Goal: Task Accomplishment & Management: Manage account settings

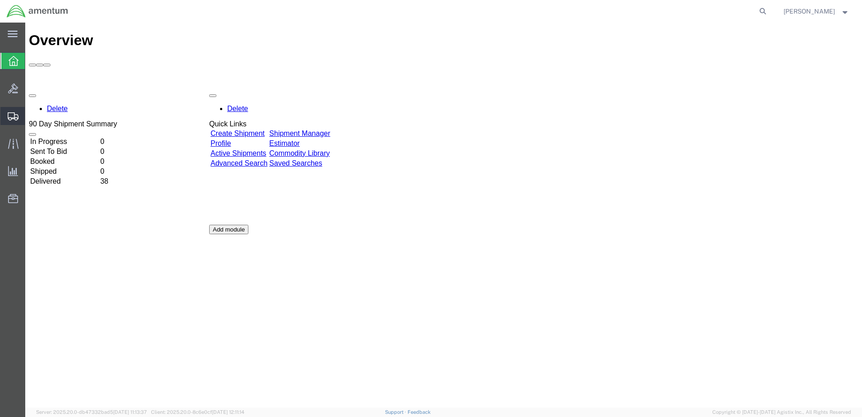
click at [0, 0] on span "Create Shipment" at bounding box center [0, 0] width 0 height 0
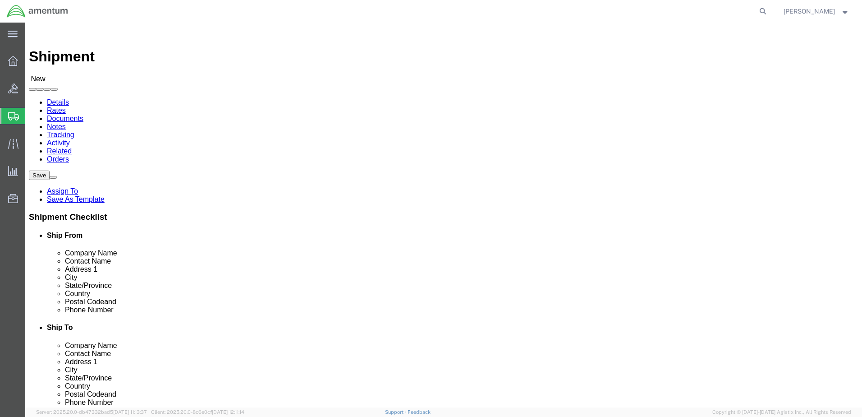
select select
click at [14, 114] on icon at bounding box center [13, 116] width 11 height 8
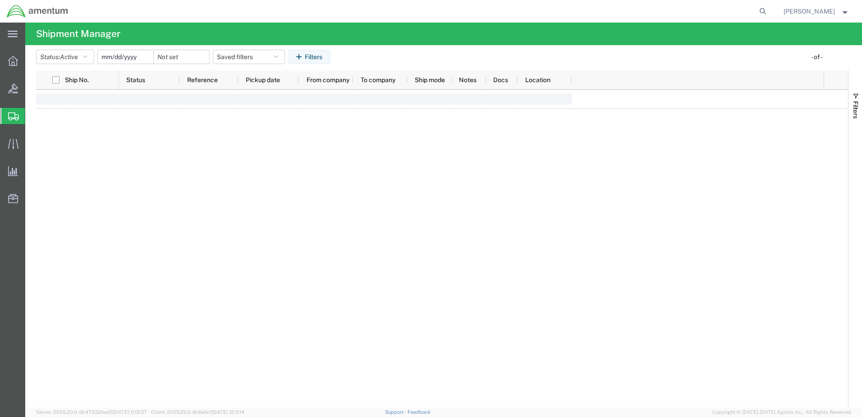
click at [0, 0] on span "Shipment Manager" at bounding box center [0, 0] width 0 height 0
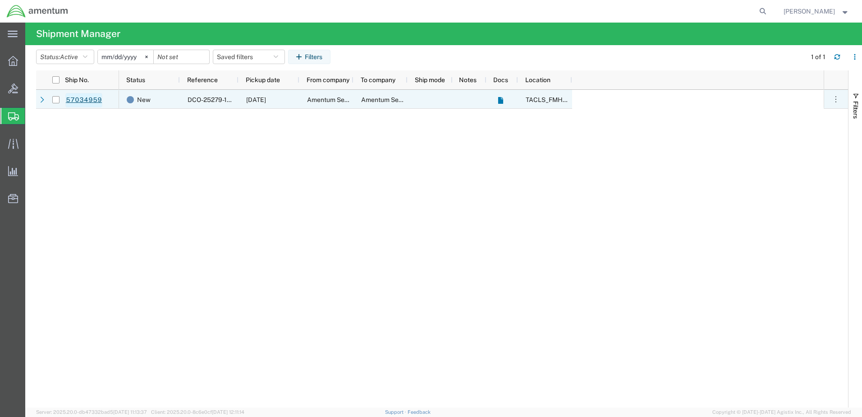
click at [80, 102] on link "57034959" at bounding box center [83, 100] width 37 height 14
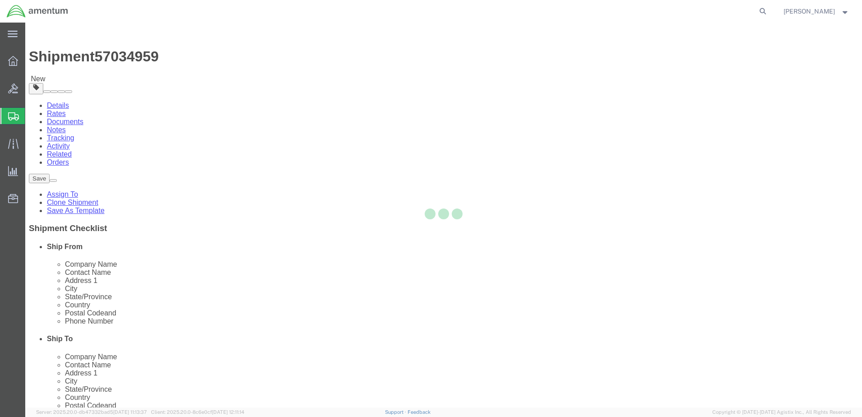
select select "42745"
select select "42668"
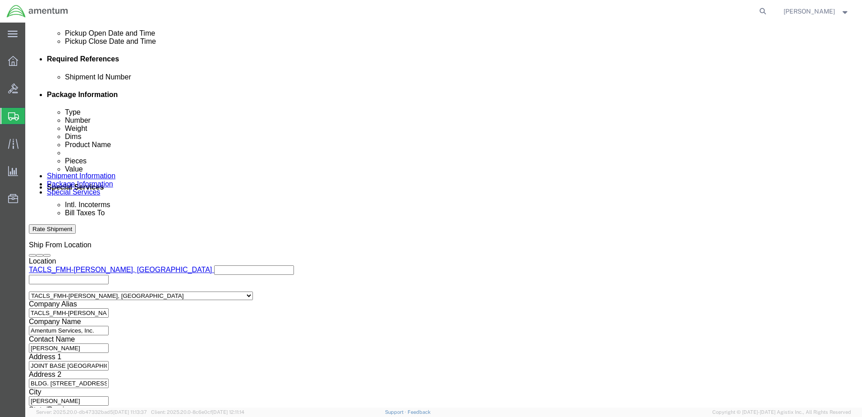
scroll to position [424, 0]
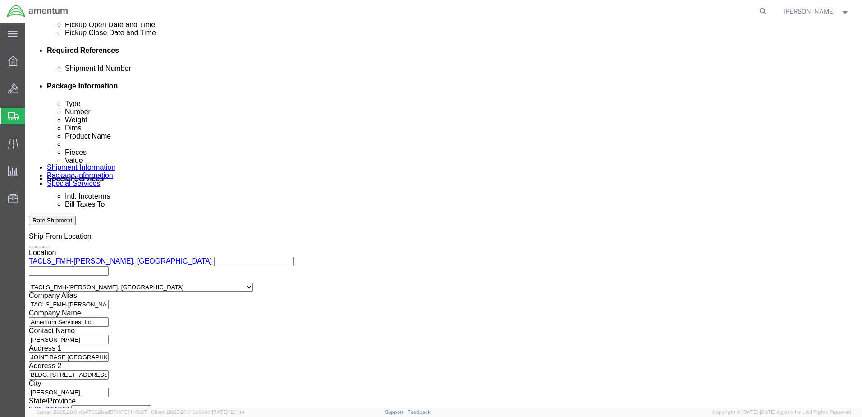
click button "Continue"
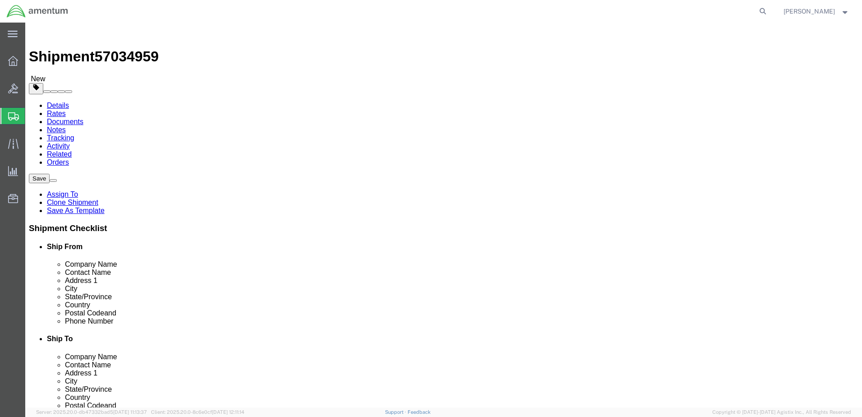
click button "Rate Shipment"
click dd "1.00 Each"
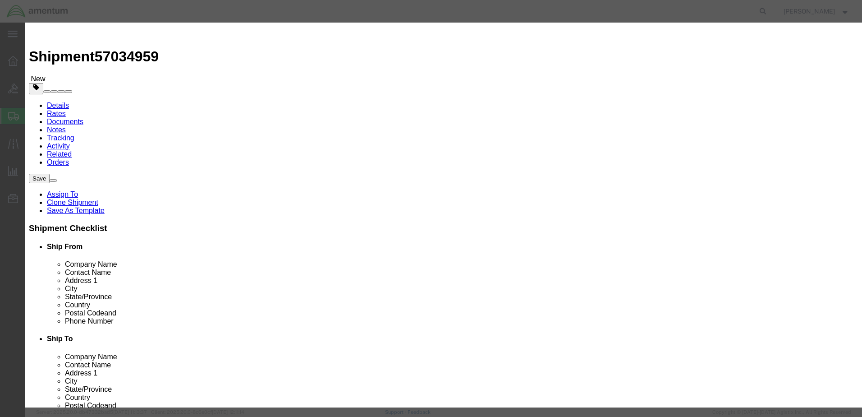
click input "text"
type input "1"
click button "Save & Close"
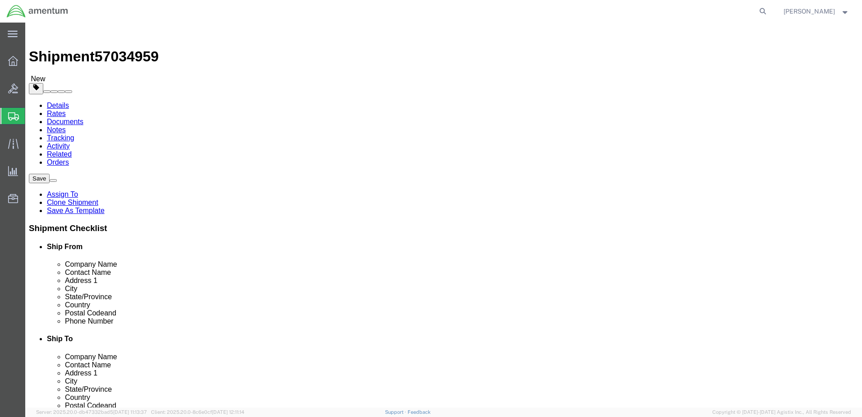
click button "Rate Shipment"
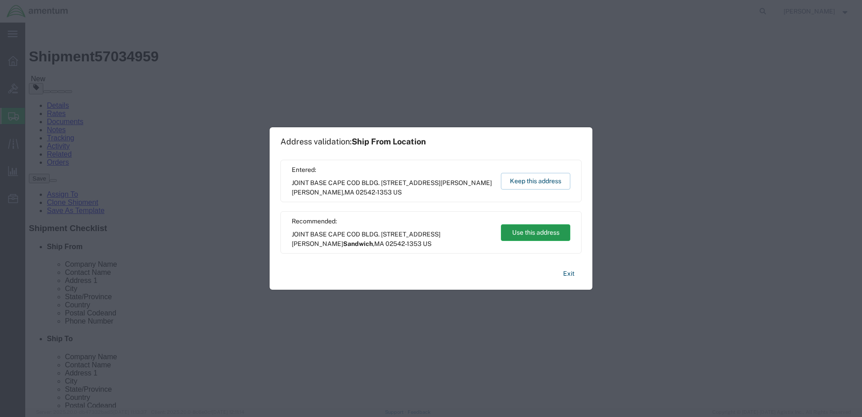
click at [543, 234] on button "Use this address" at bounding box center [535, 232] width 69 height 17
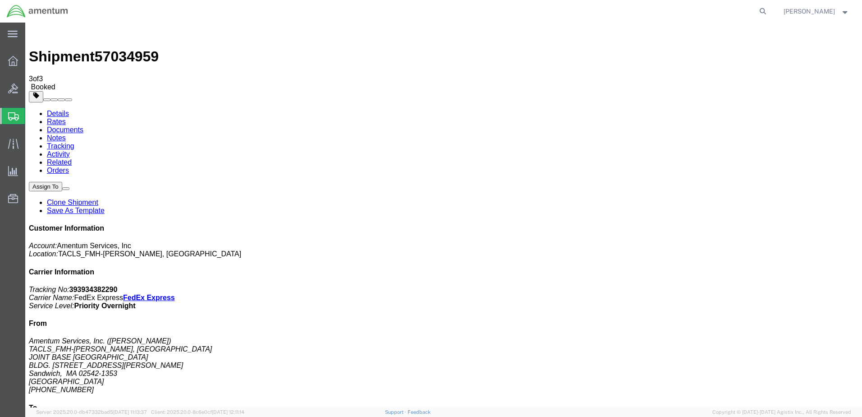
click at [55, 110] on link "Details" at bounding box center [58, 114] width 22 height 8
click link "Schedule pickup request"
drag, startPoint x: 706, startPoint y: 118, endPoint x: 748, endPoint y: 114, distance: 42.1
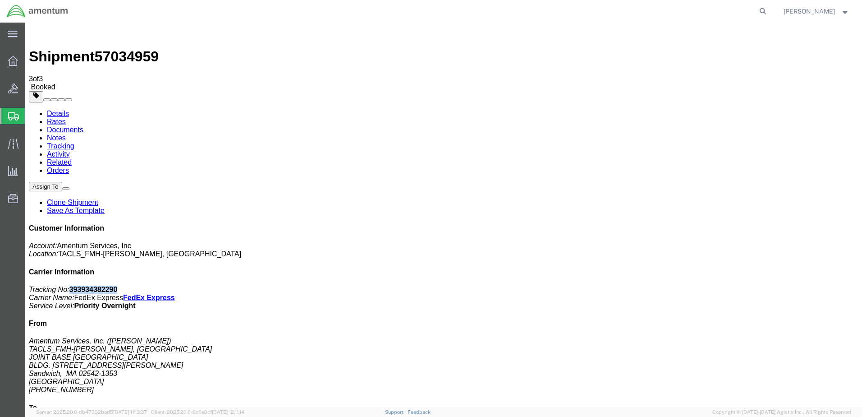
click p "Tracking No: 393934382290 Carrier Name: FedEx Express FedEx Express Service Lev…"
drag, startPoint x: 748, startPoint y: 114, endPoint x: 741, endPoint y: 117, distance: 6.9
copy b "393934382290"
